Goal: Information Seeking & Learning: Find specific fact

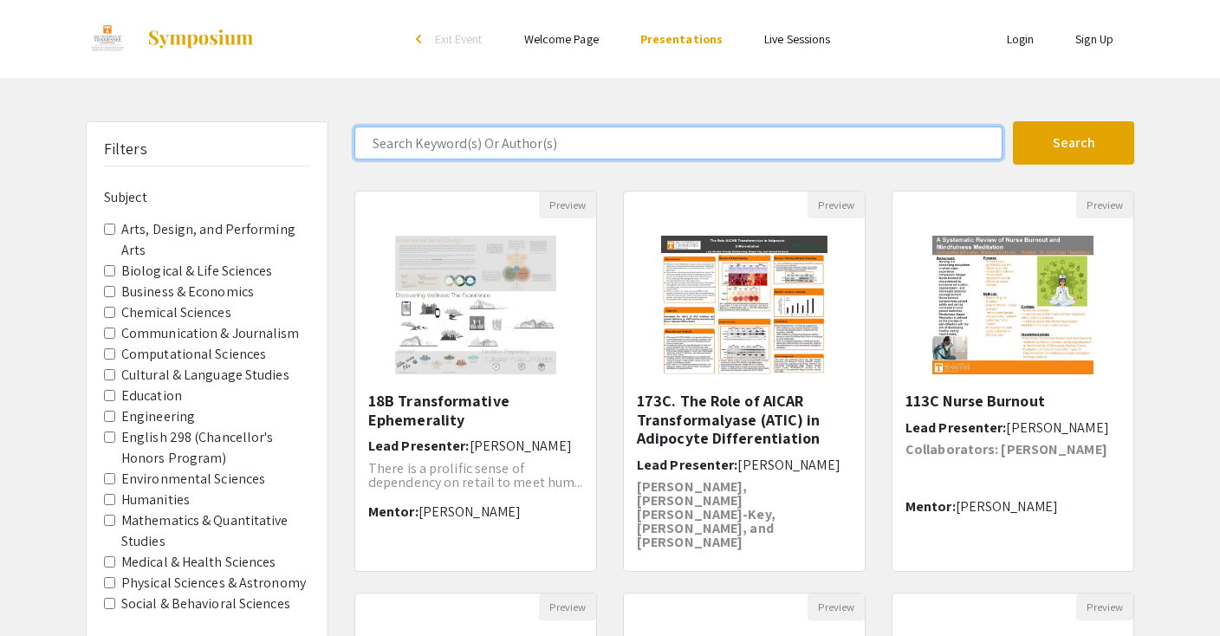
click at [542, 142] on input "Search Keyword(s) Or Author(s)" at bounding box center [678, 143] width 648 height 33
type input "daughter"
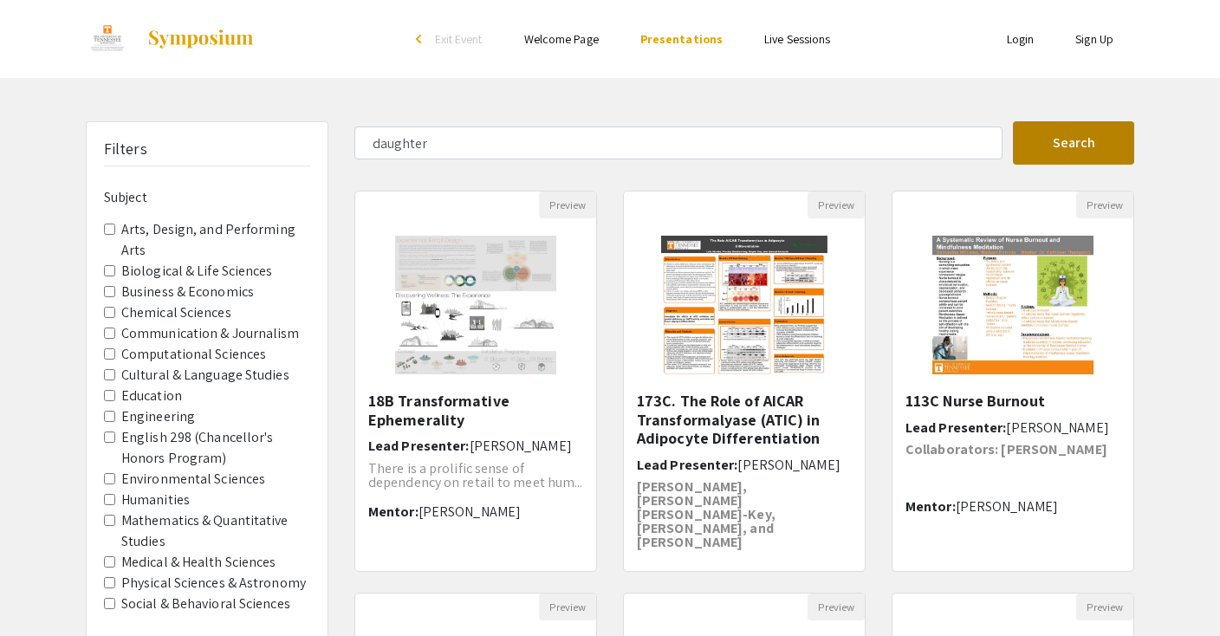
click at [1068, 143] on button "Search" at bounding box center [1073, 142] width 121 height 43
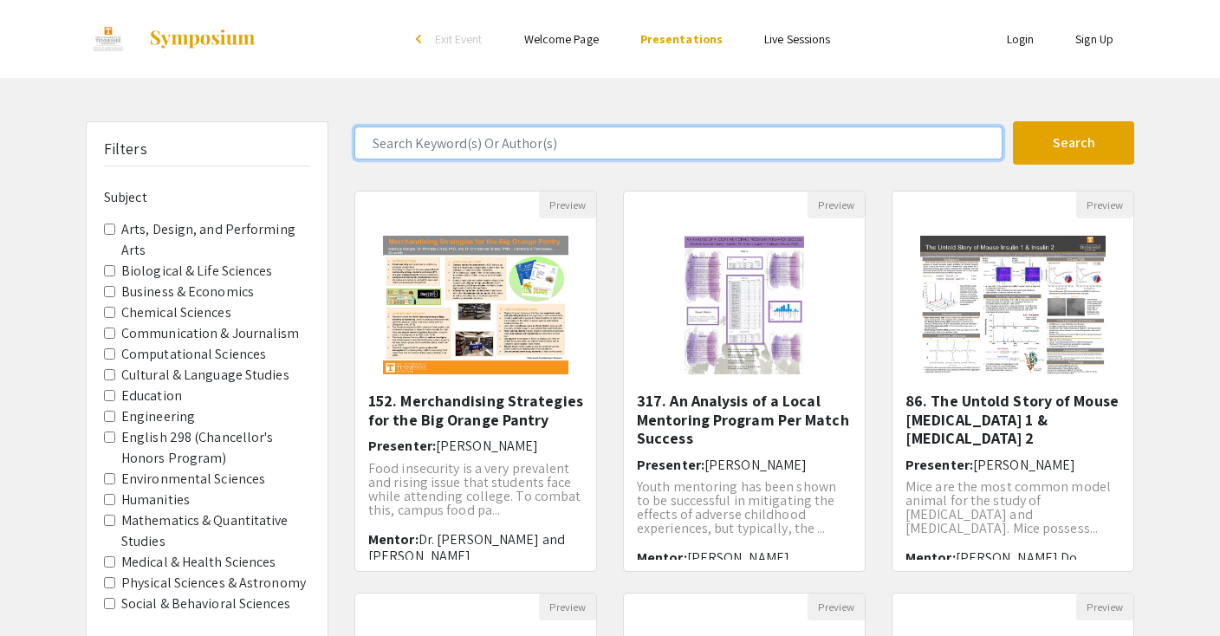
click at [594, 140] on input "Search Keyword(s) Or Author(s)" at bounding box center [678, 143] width 648 height 33
click at [1074, 143] on button "Search" at bounding box center [1073, 142] width 121 height 43
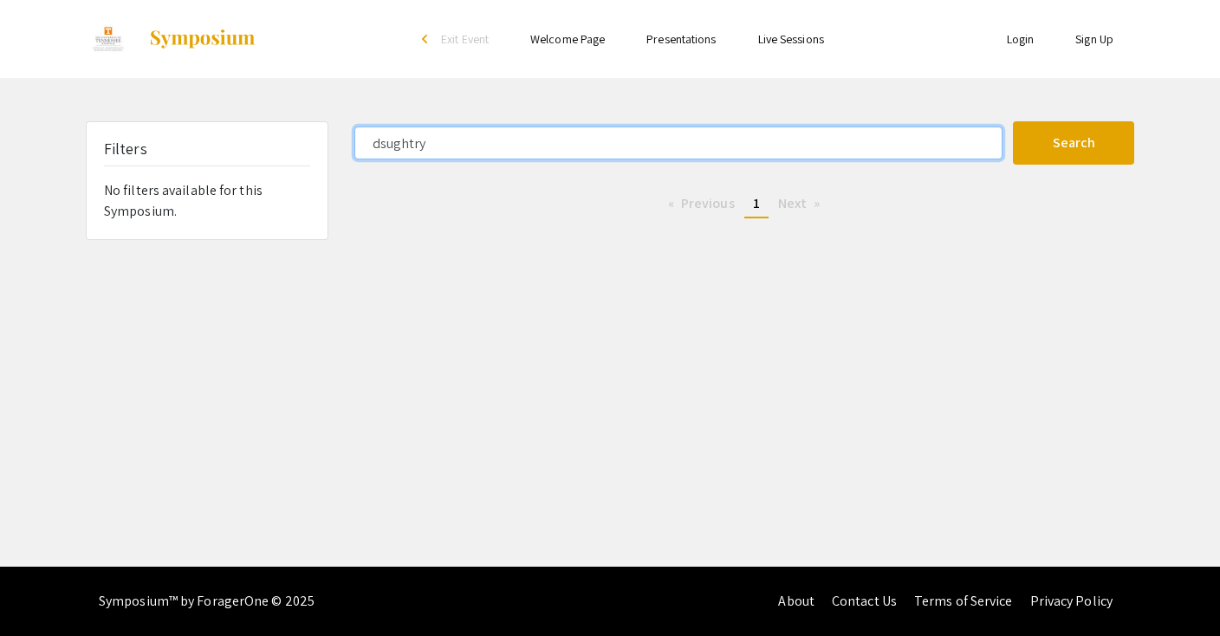
click at [386, 141] on input "dsughtry" at bounding box center [678, 143] width 648 height 33
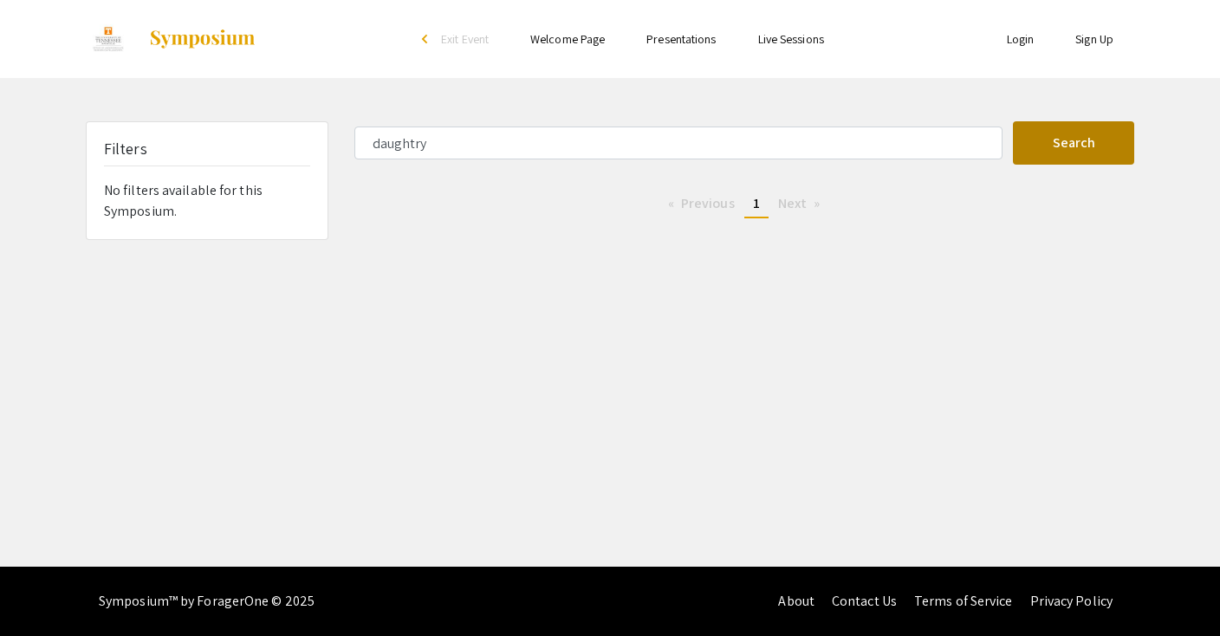
click at [1107, 142] on button "Search" at bounding box center [1073, 142] width 121 height 43
type input "dsughtry"
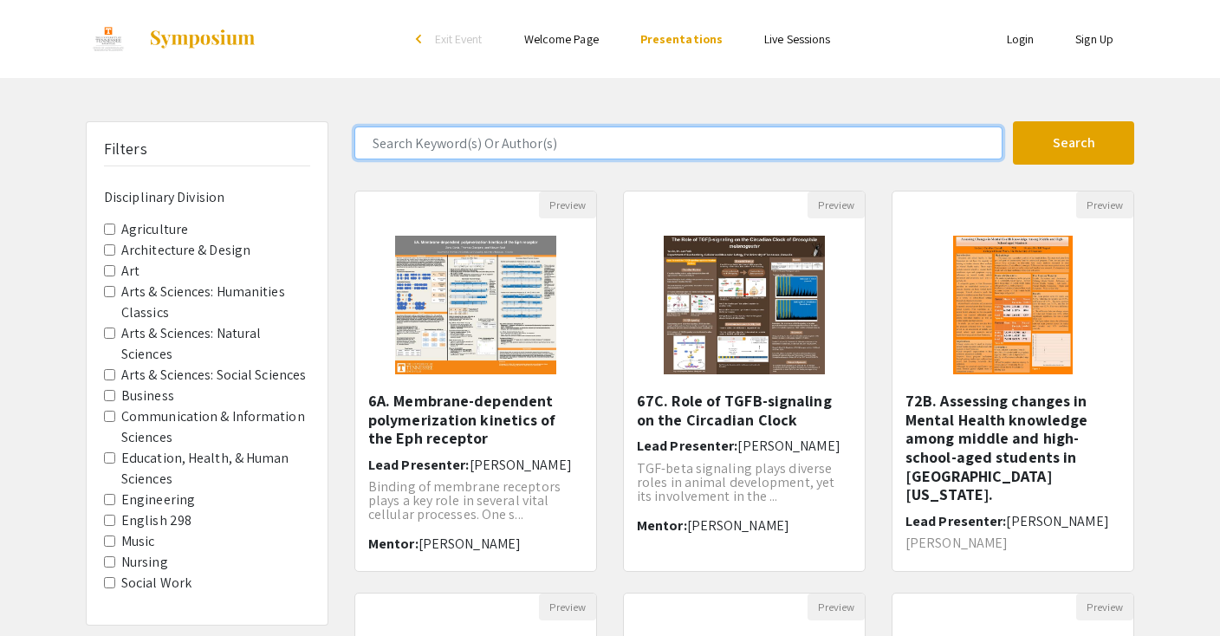
click at [512, 139] on input "Search Keyword(s) Or Author(s)" at bounding box center [678, 143] width 648 height 33
type input "daughtry"
click at [1074, 143] on button "Search" at bounding box center [1073, 142] width 121 height 43
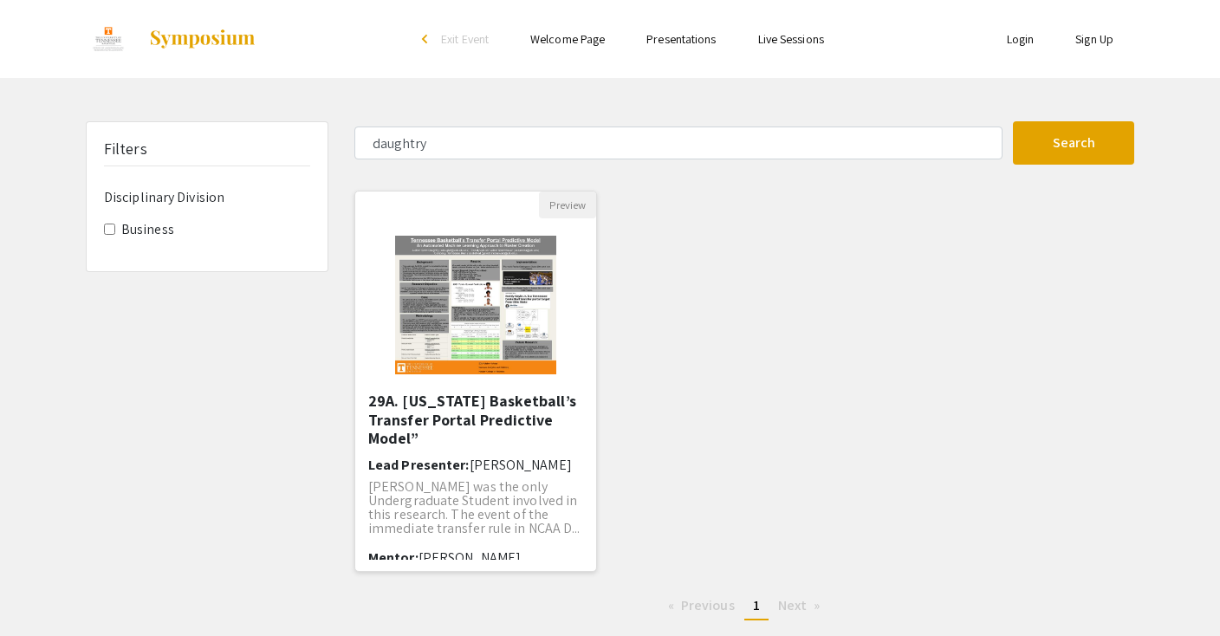
click at [458, 412] on h5 "29A. [US_STATE] Basketball’s Transfer Portal Predictive Model”" at bounding box center [475, 420] width 215 height 56
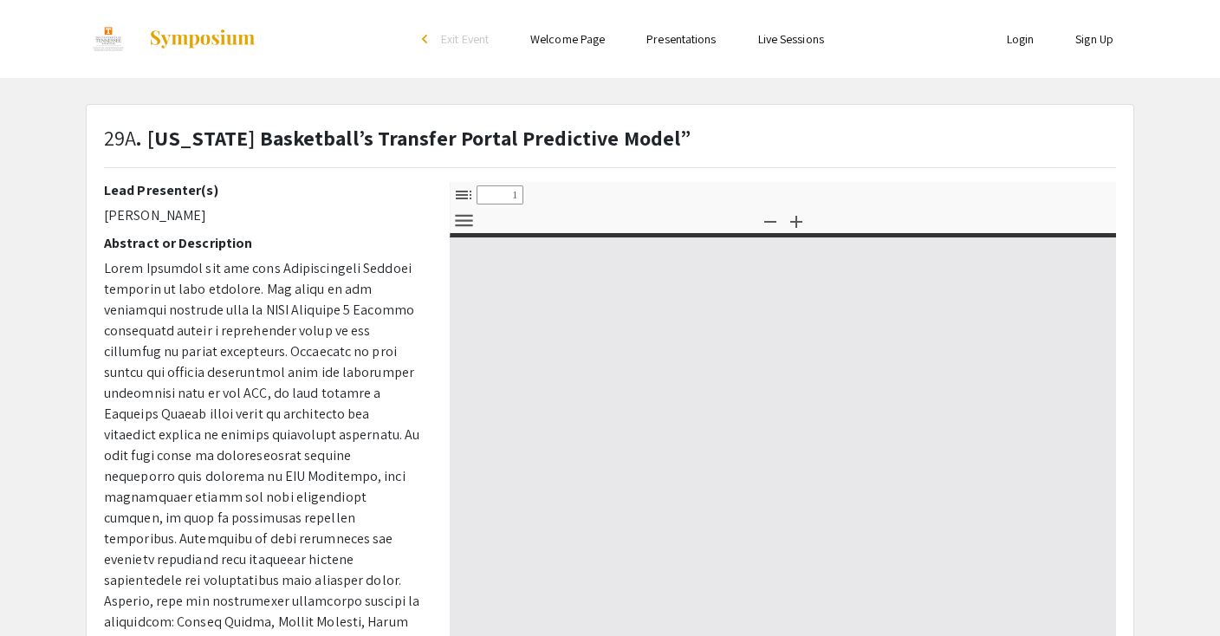
select select "custom"
type input "0"
select select "custom"
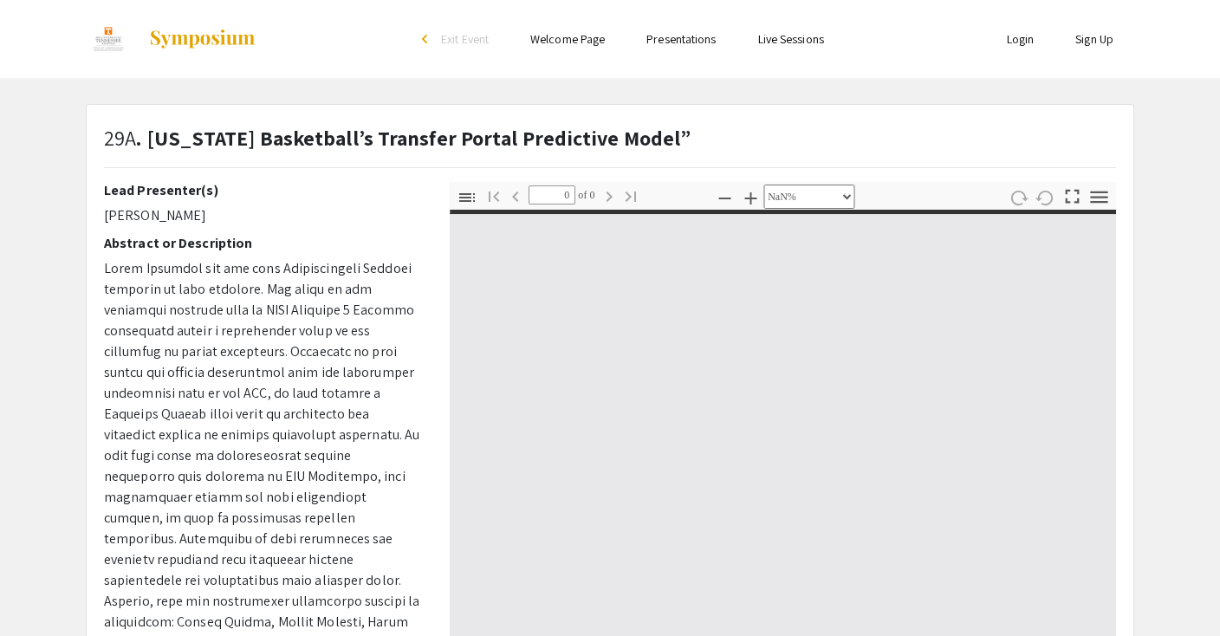
type input "1"
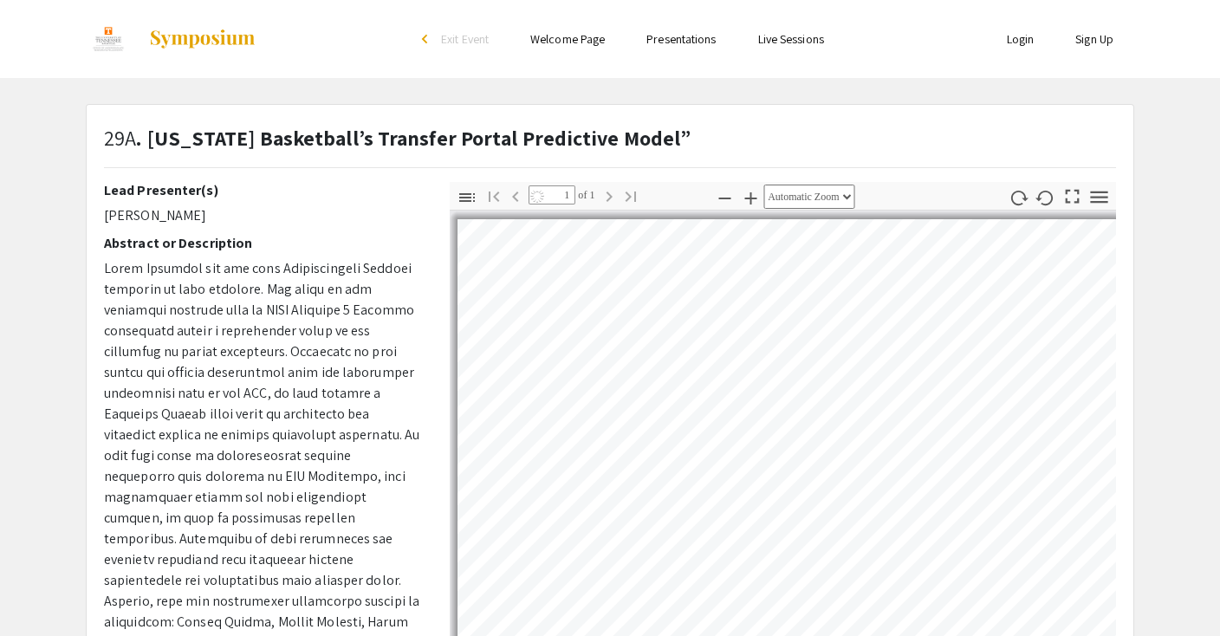
select select "auto"
